Goal: Navigation & Orientation: Understand site structure

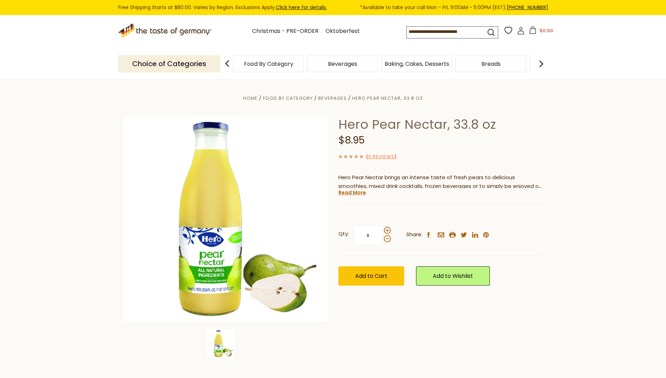
click at [303, 7] on link "Click here for details." at bounding box center [301, 7] width 51 height 7
